Goal: Information Seeking & Learning: Check status

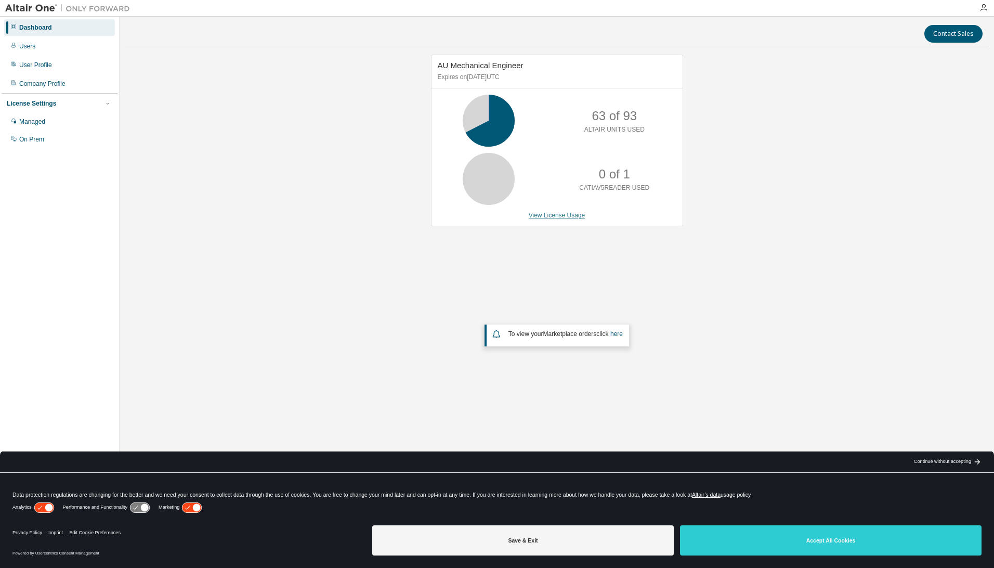
click at [557, 215] on link "View License Usage" at bounding box center [557, 215] width 57 height 7
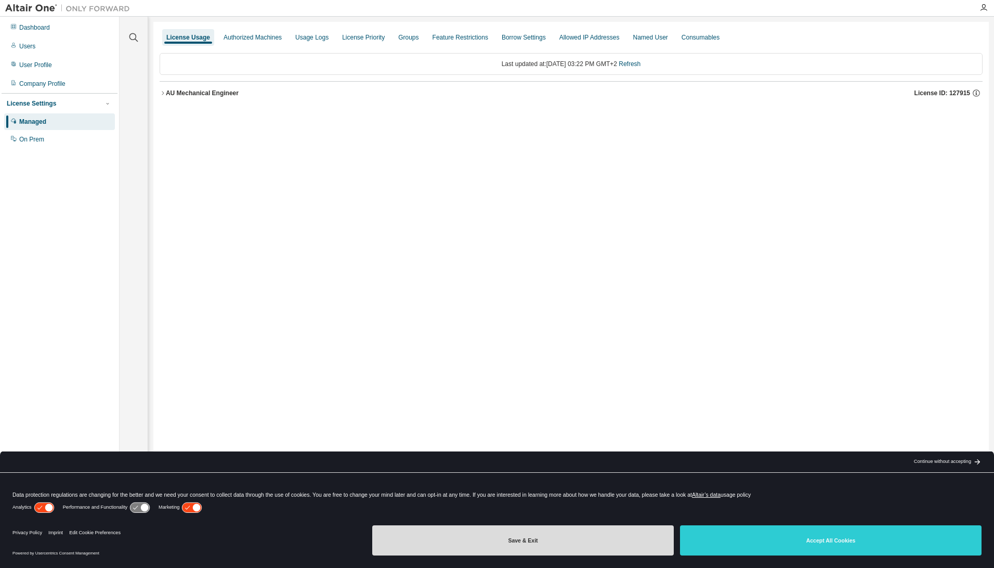
click at [603, 535] on button "Save & Exit" at bounding box center [523, 540] width 302 height 30
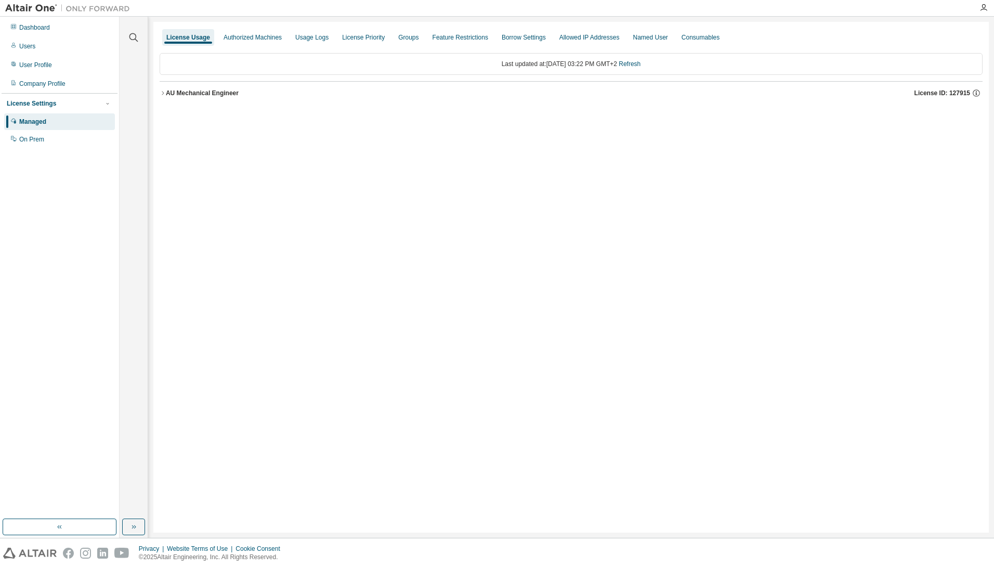
click at [164, 95] on icon "button" at bounding box center [163, 93] width 6 height 6
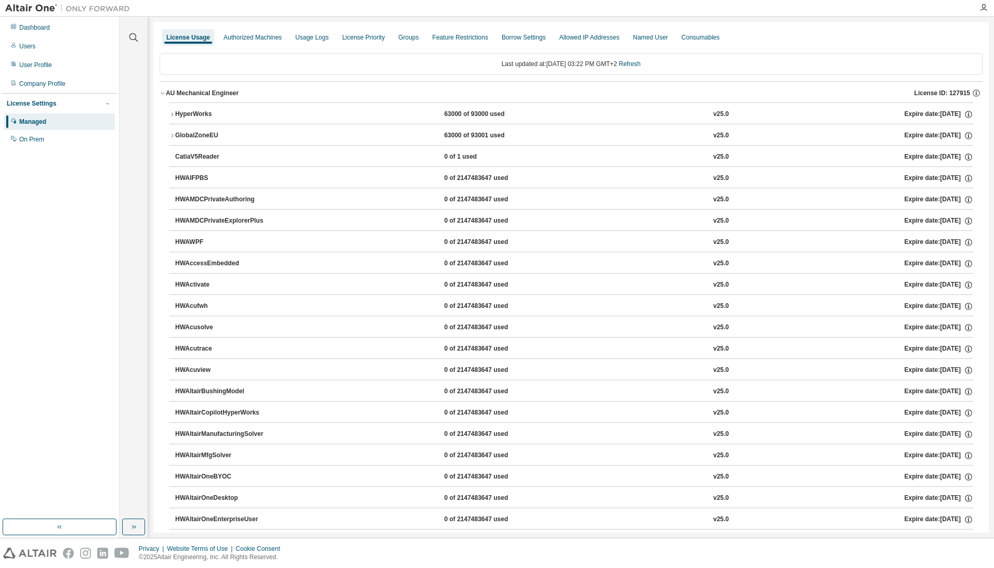
click at [164, 91] on icon "button" at bounding box center [163, 93] width 6 height 6
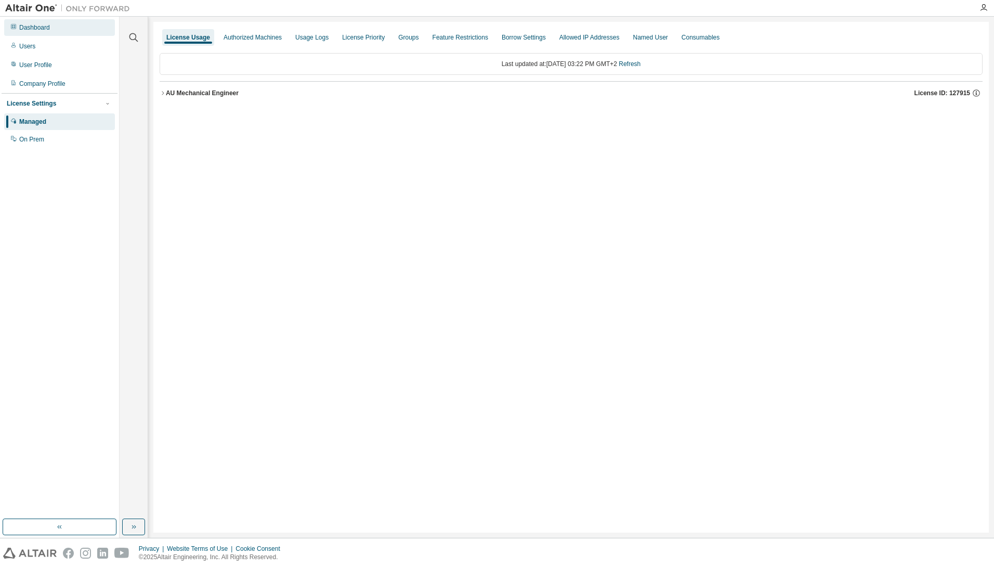
click at [44, 30] on div "Dashboard" at bounding box center [34, 27] width 31 height 8
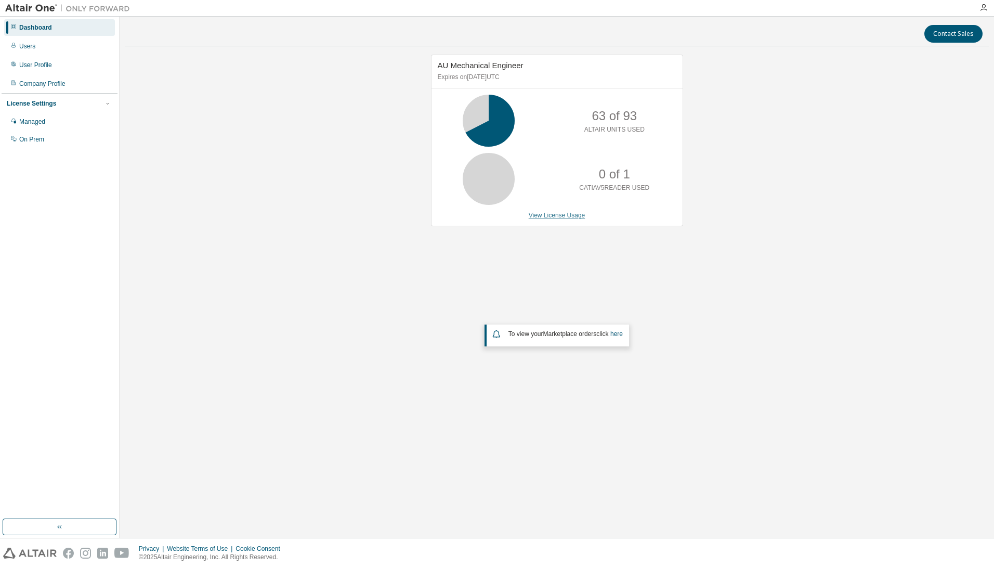
click at [562, 215] on link "View License Usage" at bounding box center [557, 215] width 57 height 7
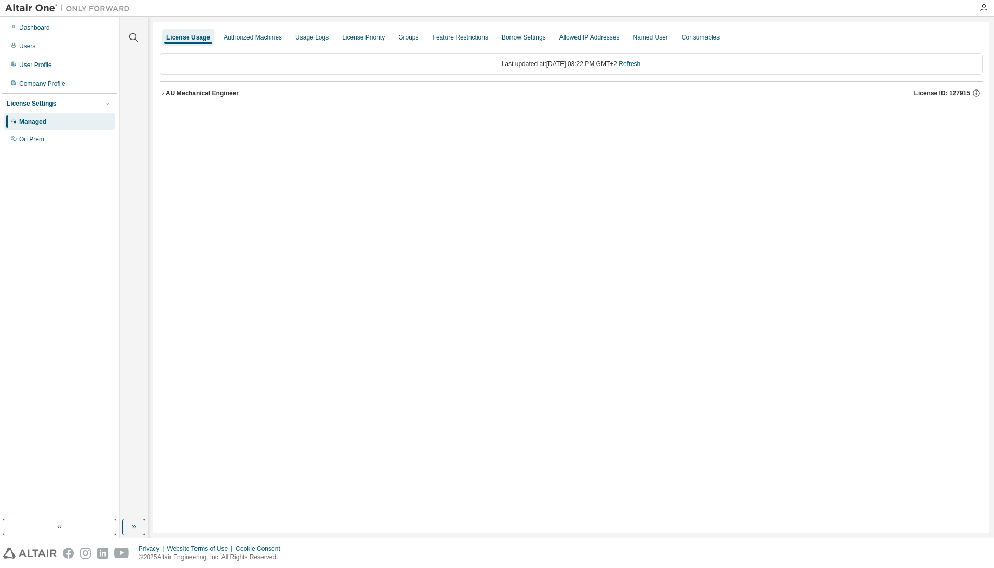
click at [163, 92] on icon "button" at bounding box center [163, 93] width 6 height 6
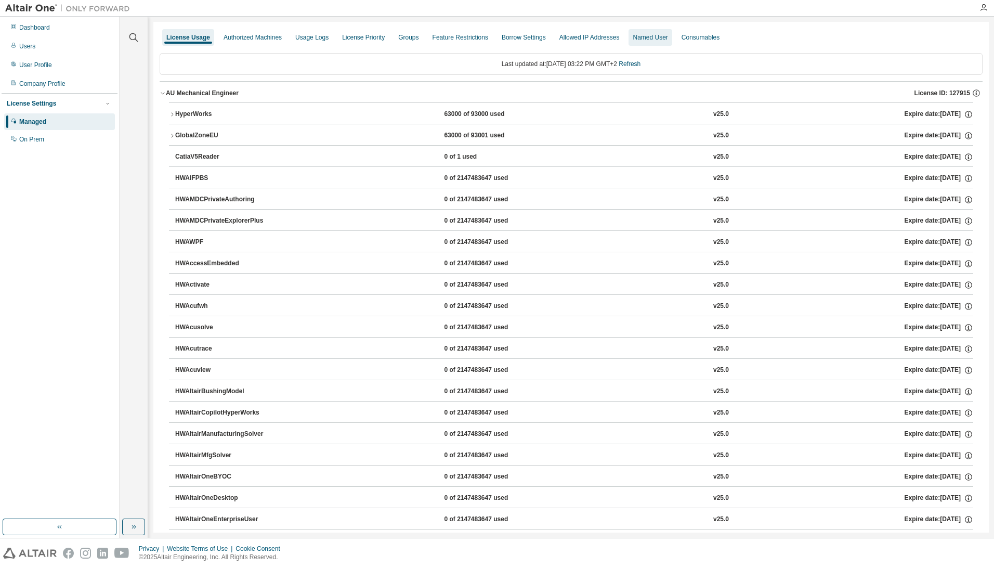
click at [635, 35] on div "Named User" at bounding box center [650, 37] width 35 height 8
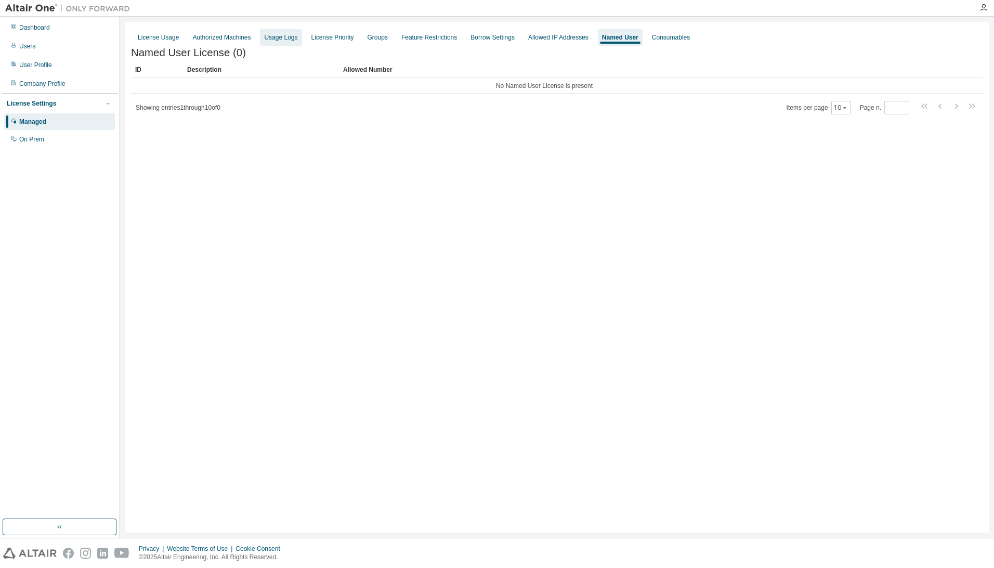
click at [276, 36] on div "Usage Logs" at bounding box center [280, 37] width 33 height 8
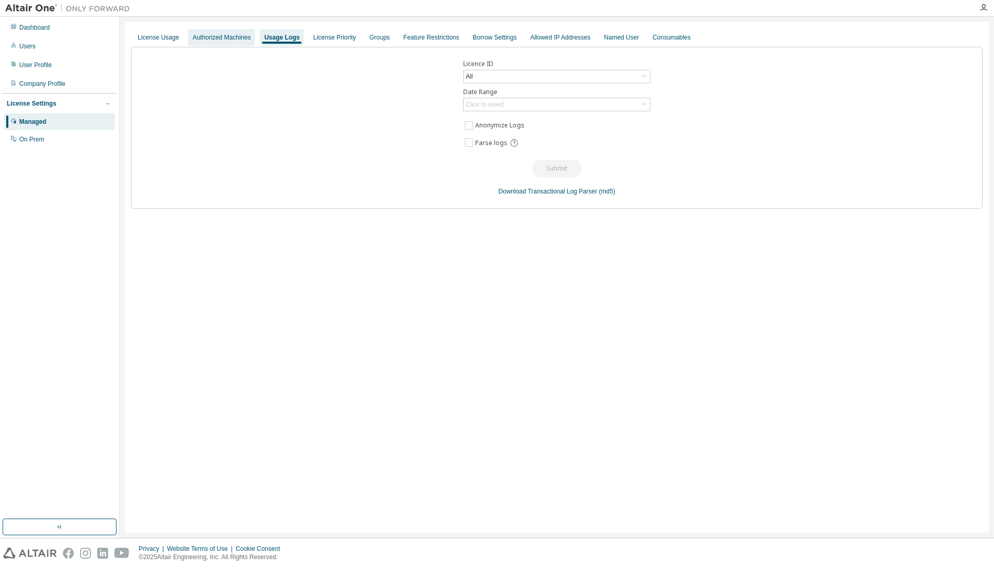
click at [234, 40] on div "Authorized Machines" at bounding box center [221, 37] width 58 height 8
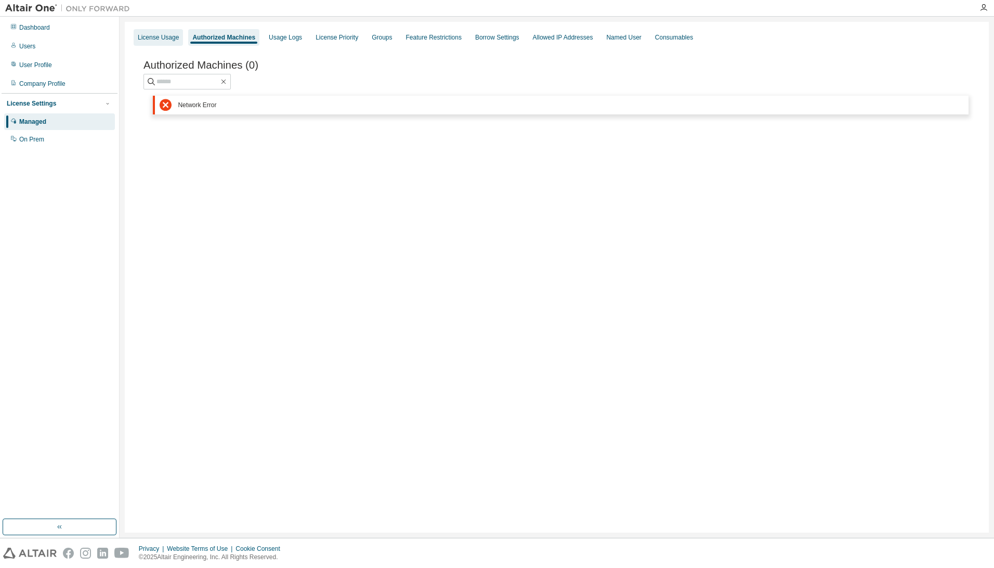
click at [155, 39] on div "License Usage" at bounding box center [158, 37] width 41 height 8
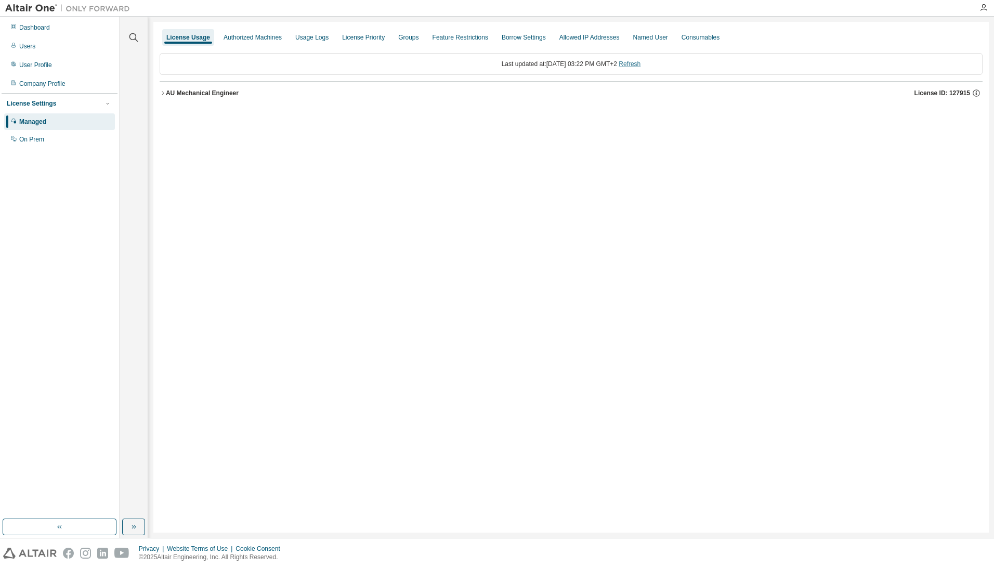
click at [640, 64] on link "Refresh" at bounding box center [630, 63] width 22 height 7
click at [163, 93] on icon "button" at bounding box center [163, 93] width 6 height 6
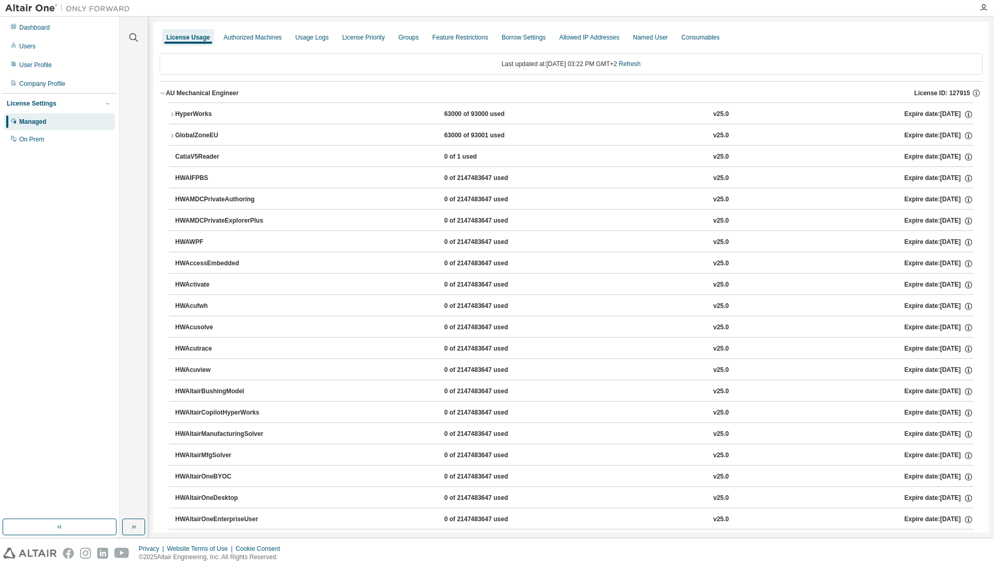
click at [174, 114] on icon "button" at bounding box center [172, 114] width 6 height 6
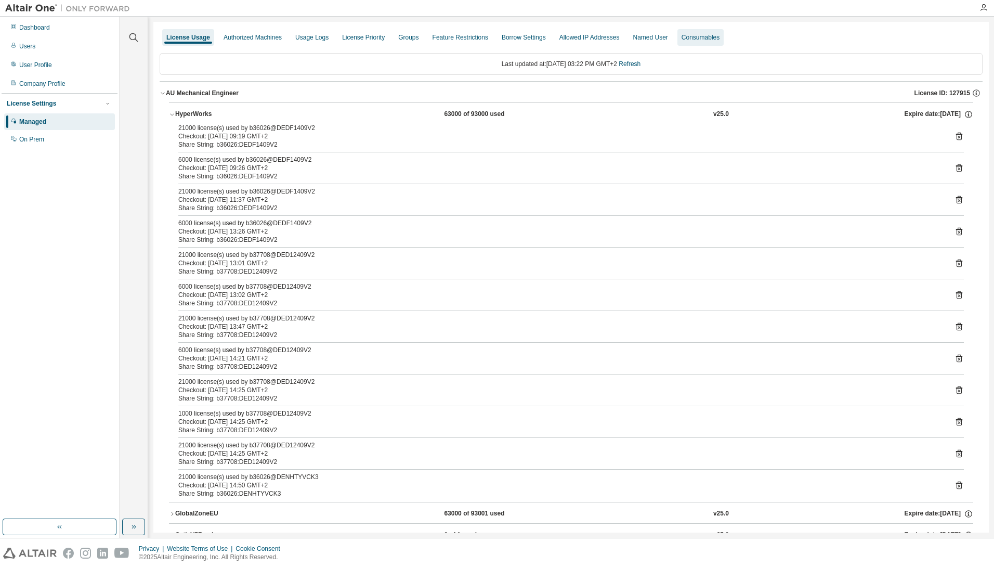
click at [697, 38] on div "Consumables" at bounding box center [701, 37] width 38 height 8
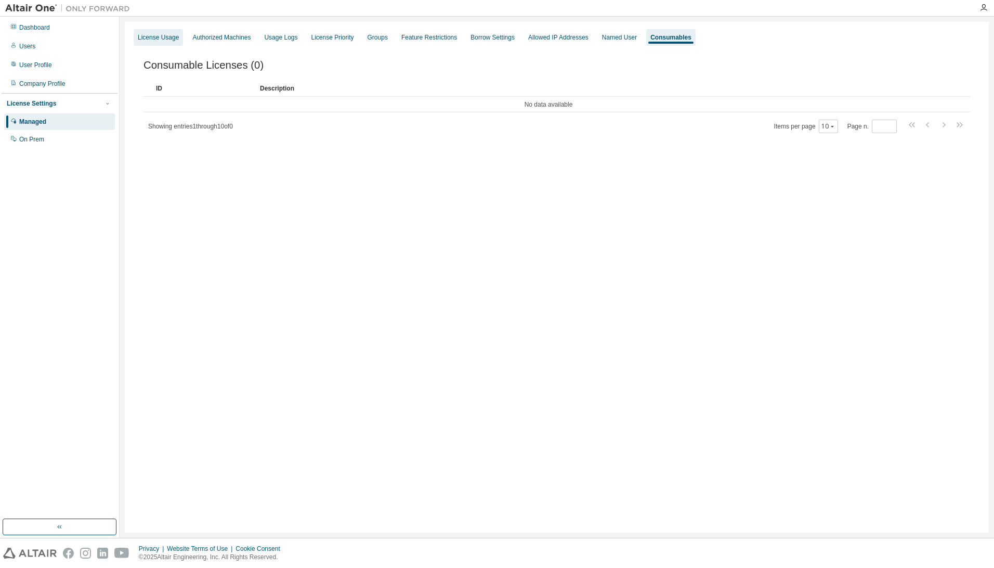
click at [157, 40] on div "License Usage" at bounding box center [158, 37] width 41 height 8
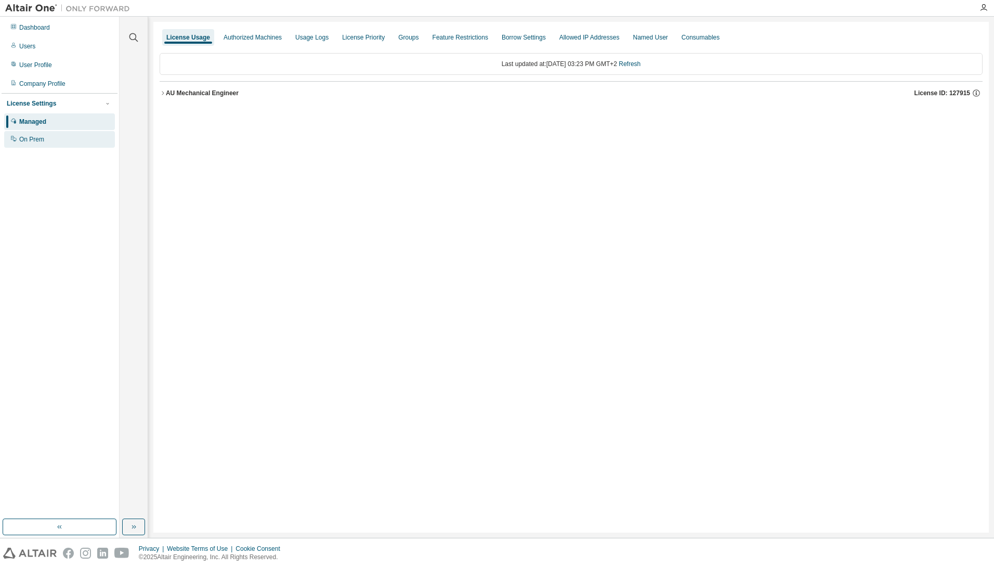
click at [37, 141] on div "On Prem" at bounding box center [31, 139] width 25 height 8
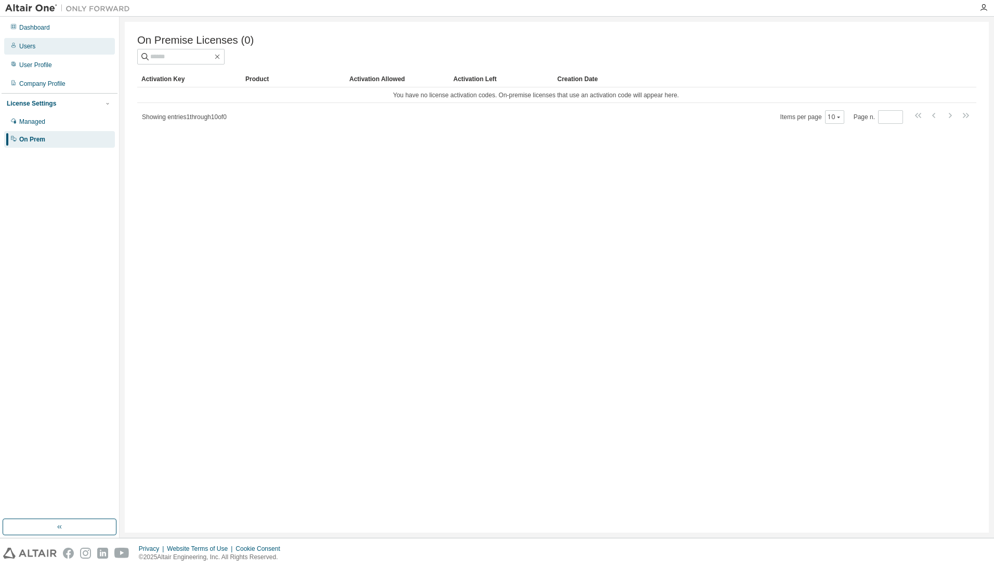
click at [34, 47] on div "Users" at bounding box center [27, 46] width 16 height 8
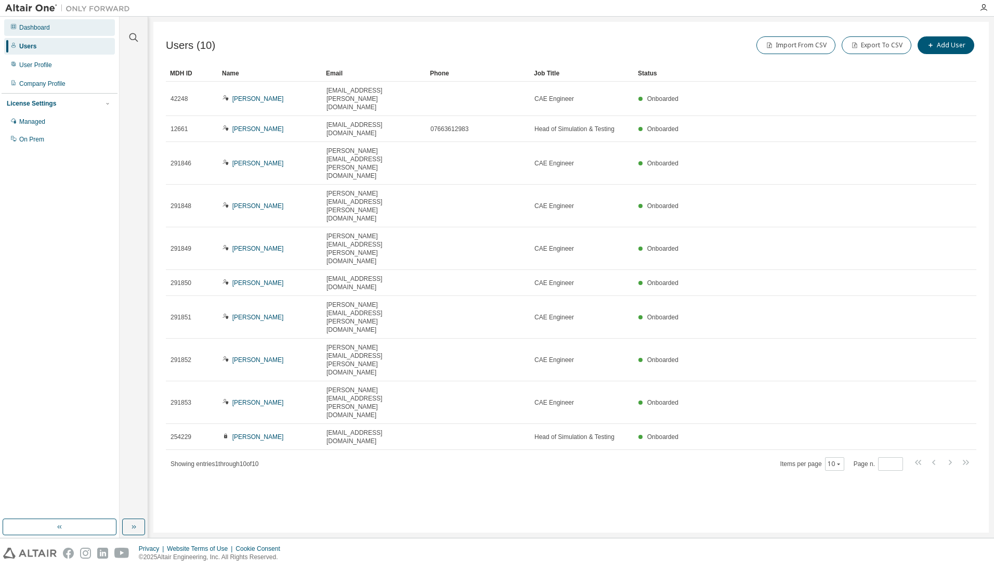
click at [43, 27] on div "Dashboard" at bounding box center [34, 27] width 31 height 8
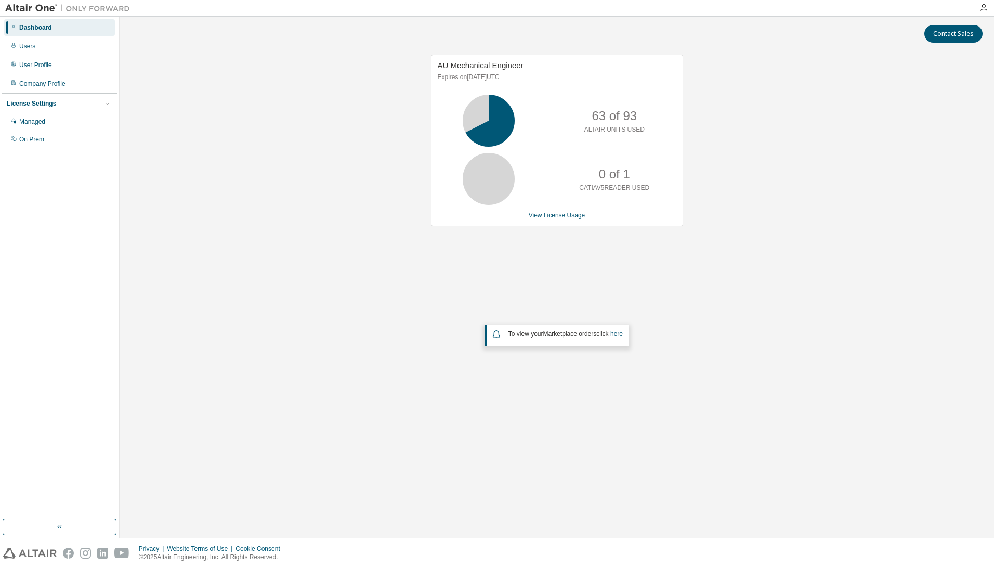
click at [632, 294] on div "AU Mechanical Engineer Expires on [DATE] UTC 63 of 93 ALTAIR UNITS USED 0 of 1 …" at bounding box center [557, 239] width 864 height 369
click at [492, 114] on icon at bounding box center [489, 121] width 26 height 26
click at [36, 122] on div "Managed" at bounding box center [32, 121] width 26 height 8
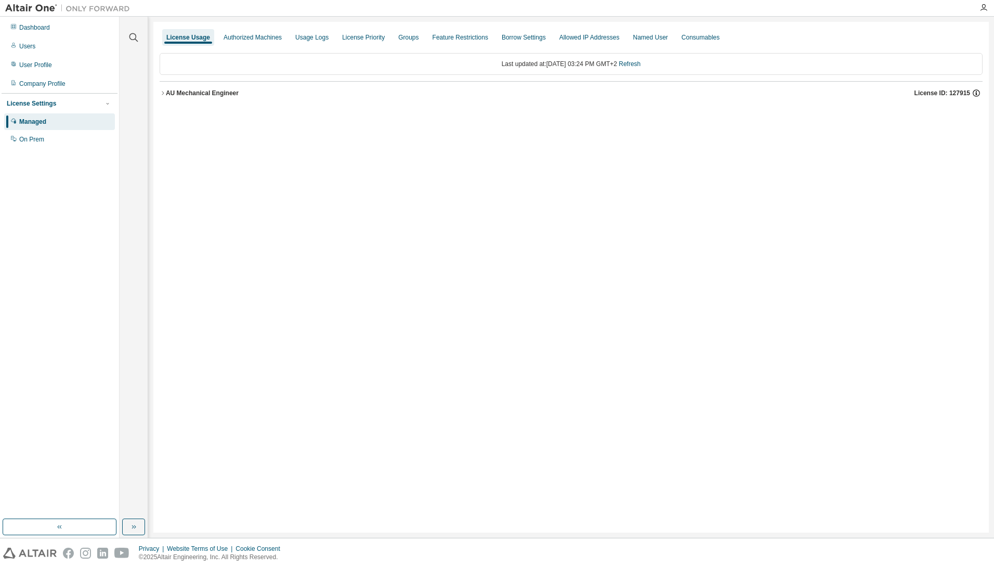
click at [975, 94] on icon "button" at bounding box center [976, 92] width 9 height 9
click at [398, 37] on div "Groups" at bounding box center [408, 37] width 20 height 8
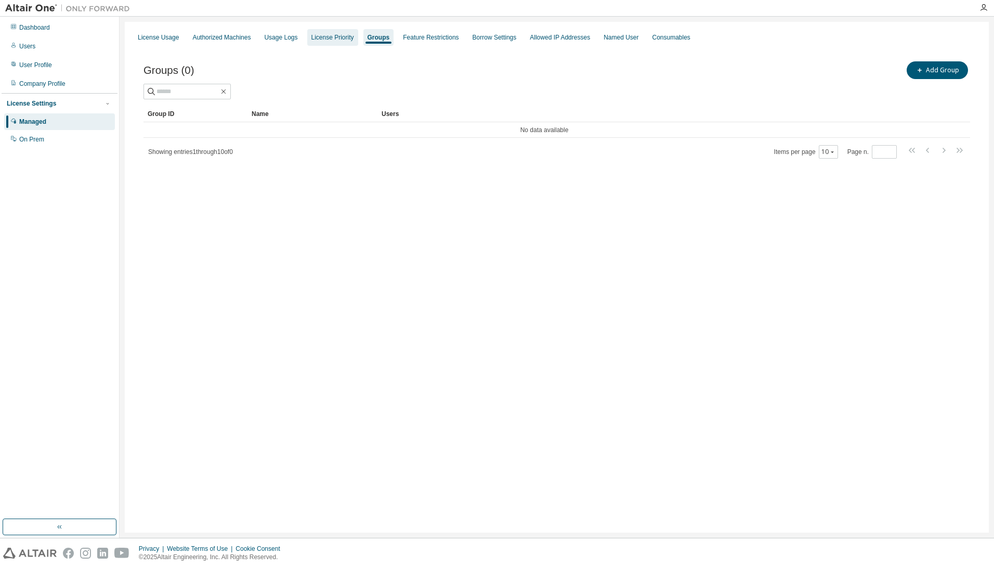
click at [313, 37] on div "License Priority" at bounding box center [332, 37] width 43 height 8
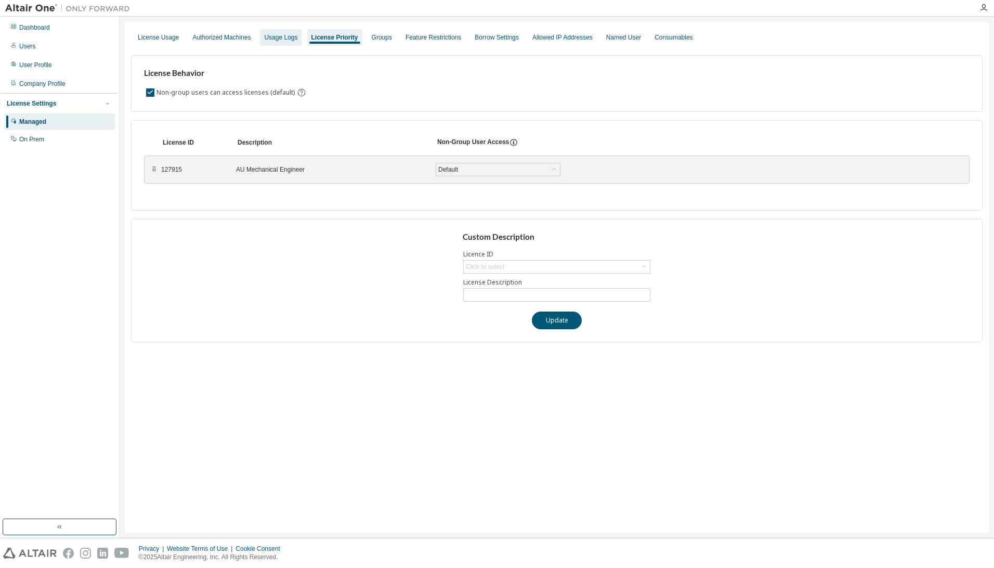
click at [272, 36] on div "Usage Logs" at bounding box center [280, 37] width 33 height 8
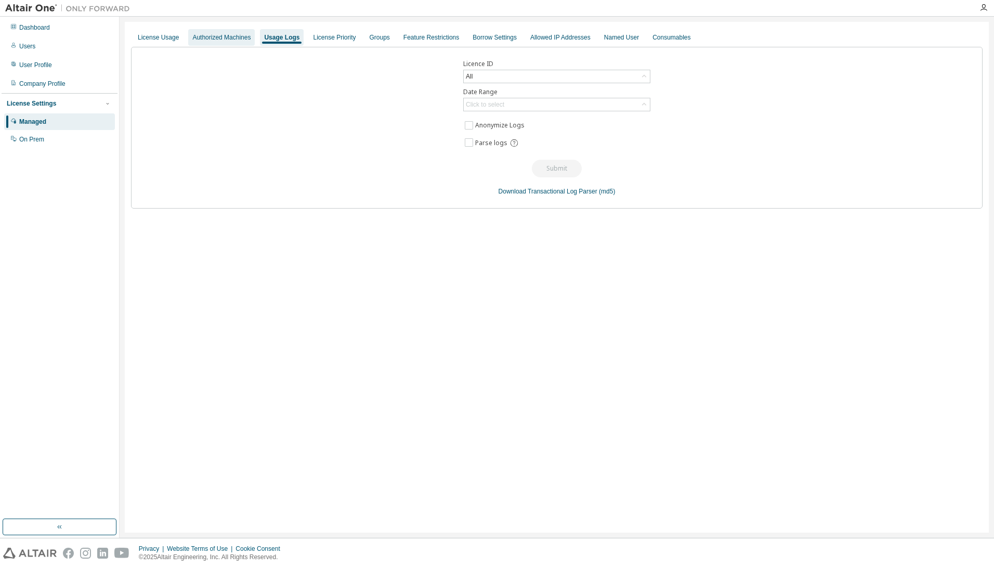
click at [224, 36] on div "Authorized Machines" at bounding box center [221, 37] width 58 height 8
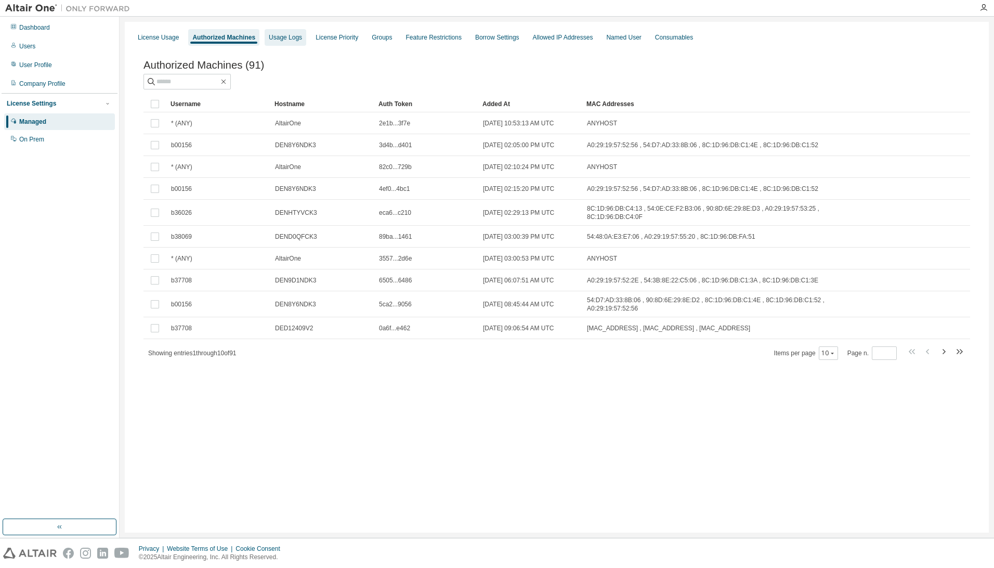
click at [278, 40] on div "Usage Logs" at bounding box center [285, 37] width 33 height 8
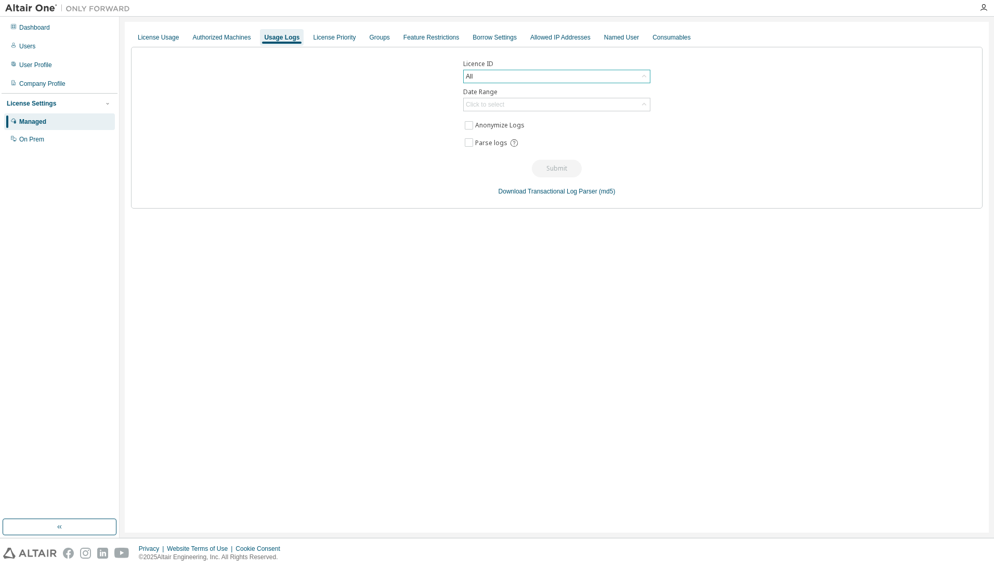
click at [487, 79] on div "All" at bounding box center [557, 76] width 186 height 12
click at [543, 122] on li "127915 - AU Mechanical Engineer" at bounding box center [556, 121] width 184 height 14
click at [220, 39] on div "Authorized Machines" at bounding box center [221, 37] width 58 height 8
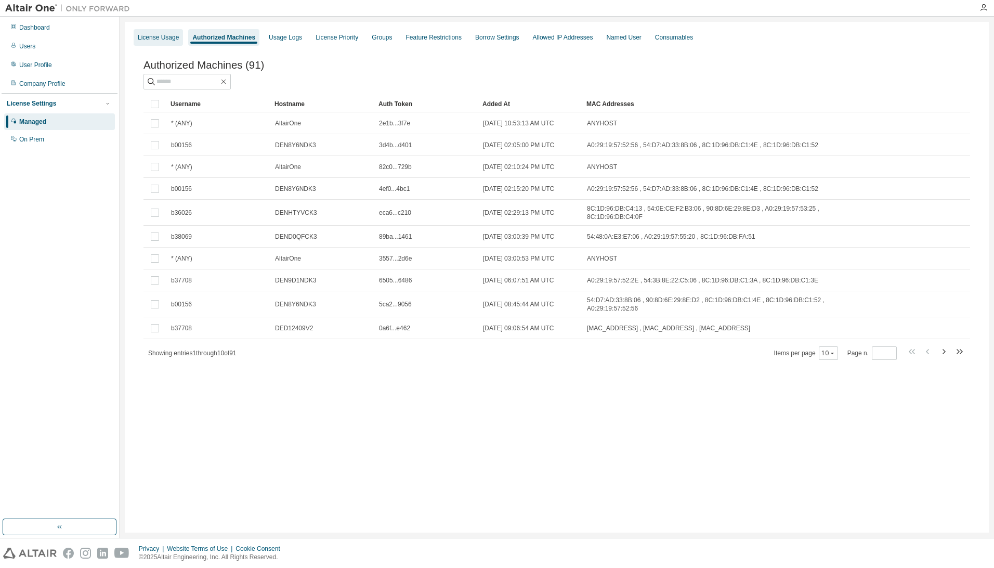
click at [160, 36] on div "License Usage" at bounding box center [158, 37] width 41 height 8
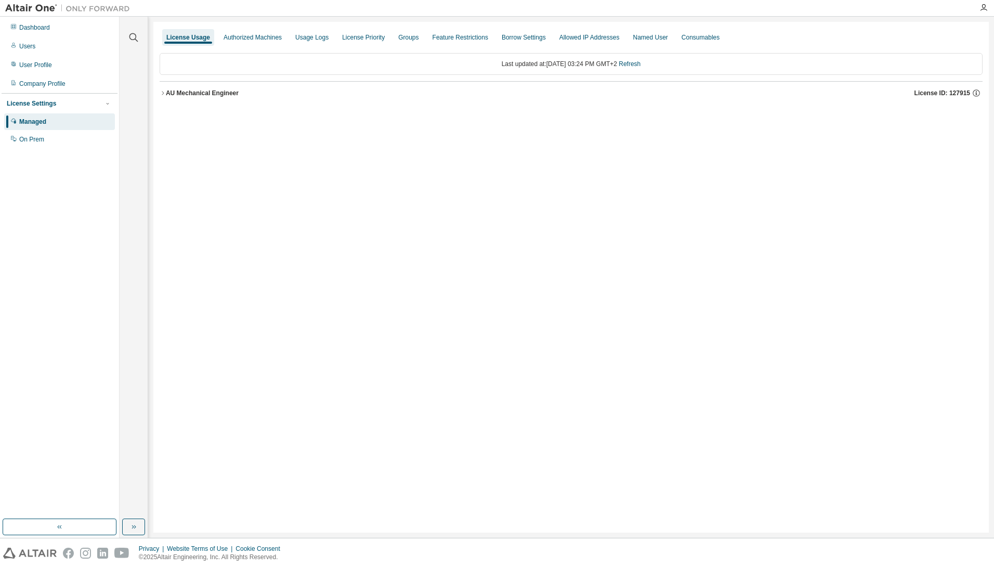
click at [164, 93] on icon "button" at bounding box center [163, 93] width 2 height 4
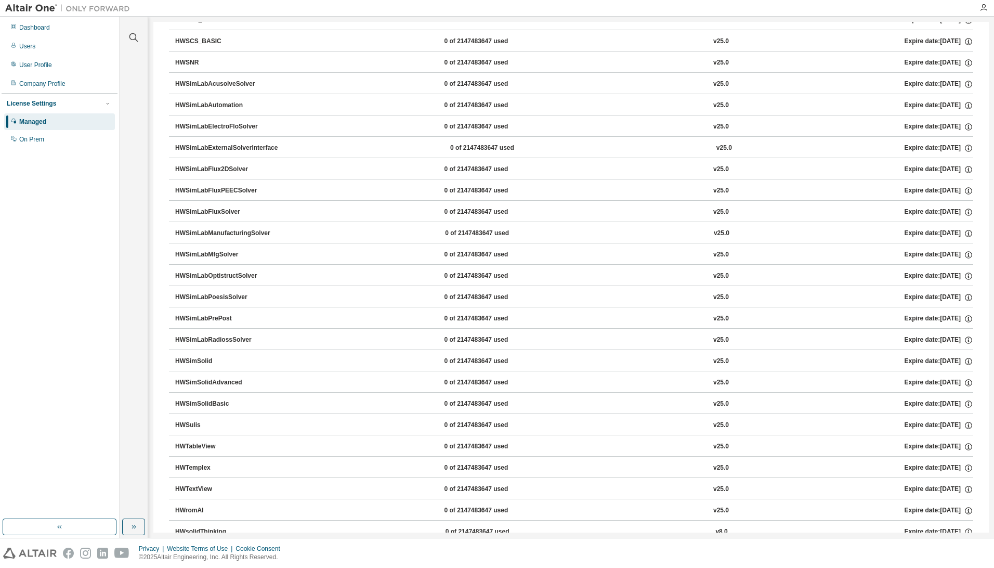
scroll to position [7049, 0]
